Goal: Entertainment & Leisure: Consume media (video, audio)

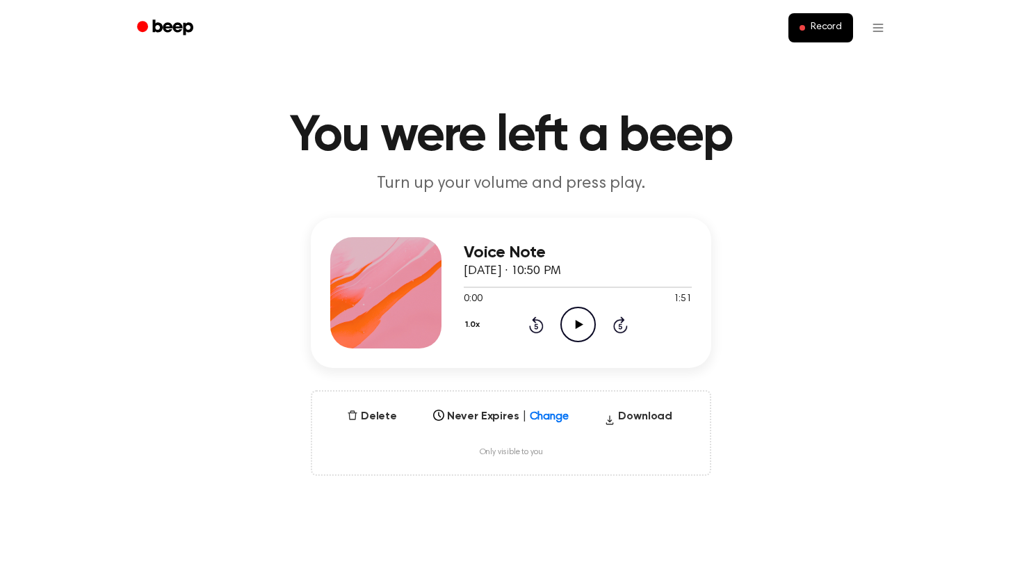
click at [574, 322] on icon "Play Audio" at bounding box center [577, 324] width 35 height 35
click at [584, 331] on icon "Play Audio" at bounding box center [577, 324] width 35 height 35
click at [578, 325] on icon at bounding box center [579, 324] width 8 height 9
